Goal: Task Accomplishment & Management: Manage account settings

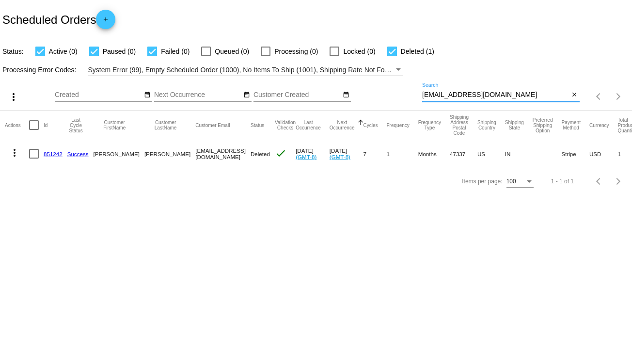
click at [458, 91] on input "[EMAIL_ADDRESS][DOMAIN_NAME]" at bounding box center [495, 95] width 147 height 8
click at [458, 92] on input "[EMAIL_ADDRESS][DOMAIN_NAME]" at bounding box center [495, 95] width 147 height 8
paste input "I did not realize this was on auto ship. How do I return it?"
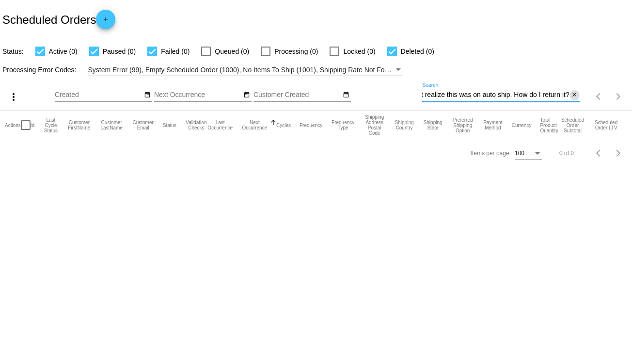
type input "I did not realize this was on auto ship. How do I return it?"
click at [573, 95] on mat-icon "close" at bounding box center [574, 95] width 7 height 8
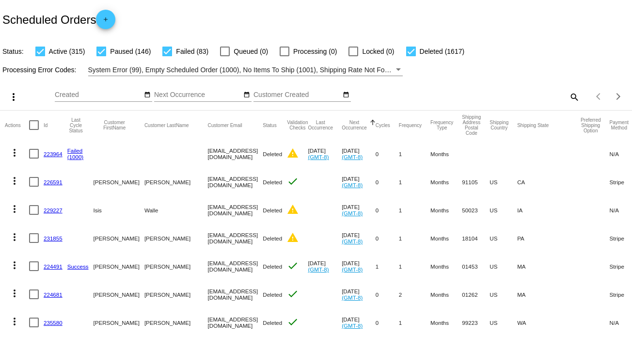
click at [569, 101] on mat-icon "search" at bounding box center [574, 96] width 12 height 15
click at [441, 94] on input "Search" at bounding box center [500, 95] width 157 height 8
paste input "[EMAIL_ADDRESS][DOMAIN_NAME]"
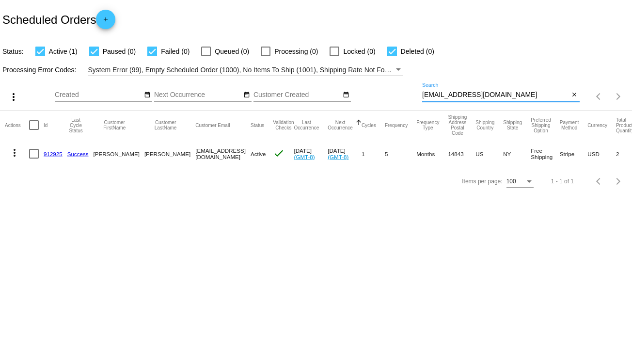
type input "[EMAIL_ADDRESS][DOMAIN_NAME]"
click at [18, 151] on mat-icon "more_vert" at bounding box center [15, 153] width 12 height 12
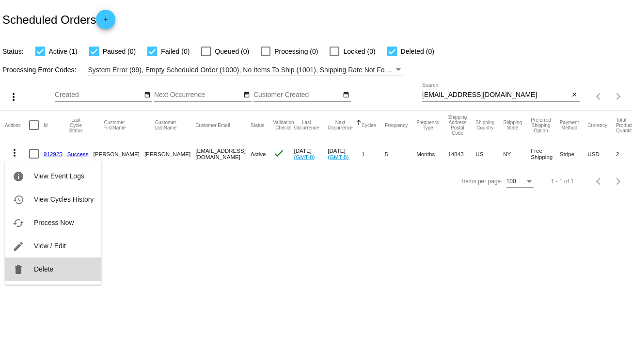
click at [47, 269] on span "Delete" at bounding box center [43, 269] width 19 height 8
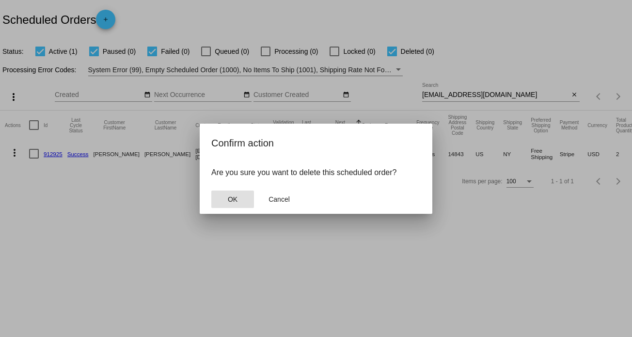
click at [236, 199] on span "OK" at bounding box center [233, 199] width 10 height 8
